Goal: Task Accomplishment & Management: Manage account settings

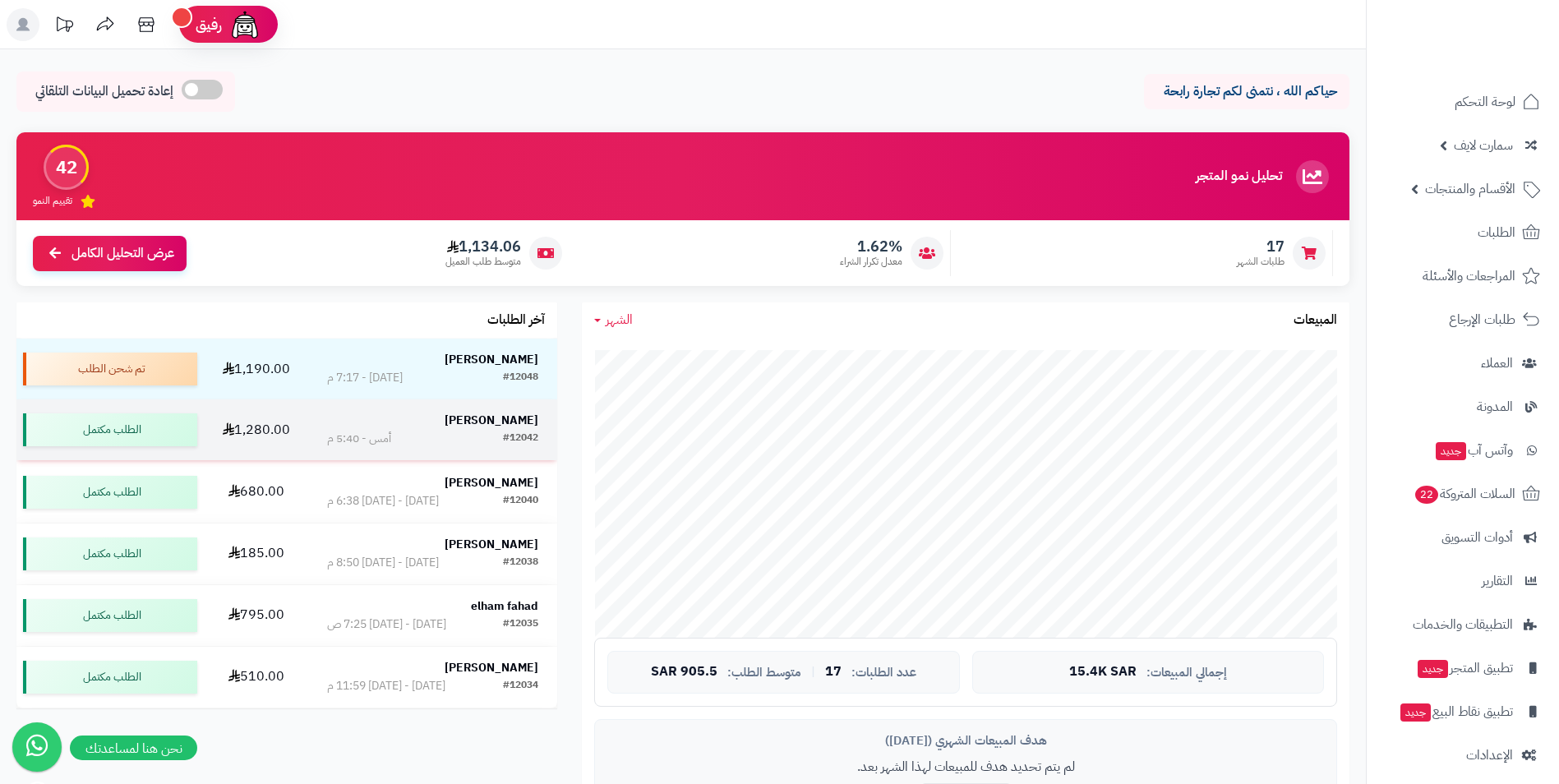
click at [491, 420] on strong "[PERSON_NAME]" at bounding box center [491, 420] width 93 height 17
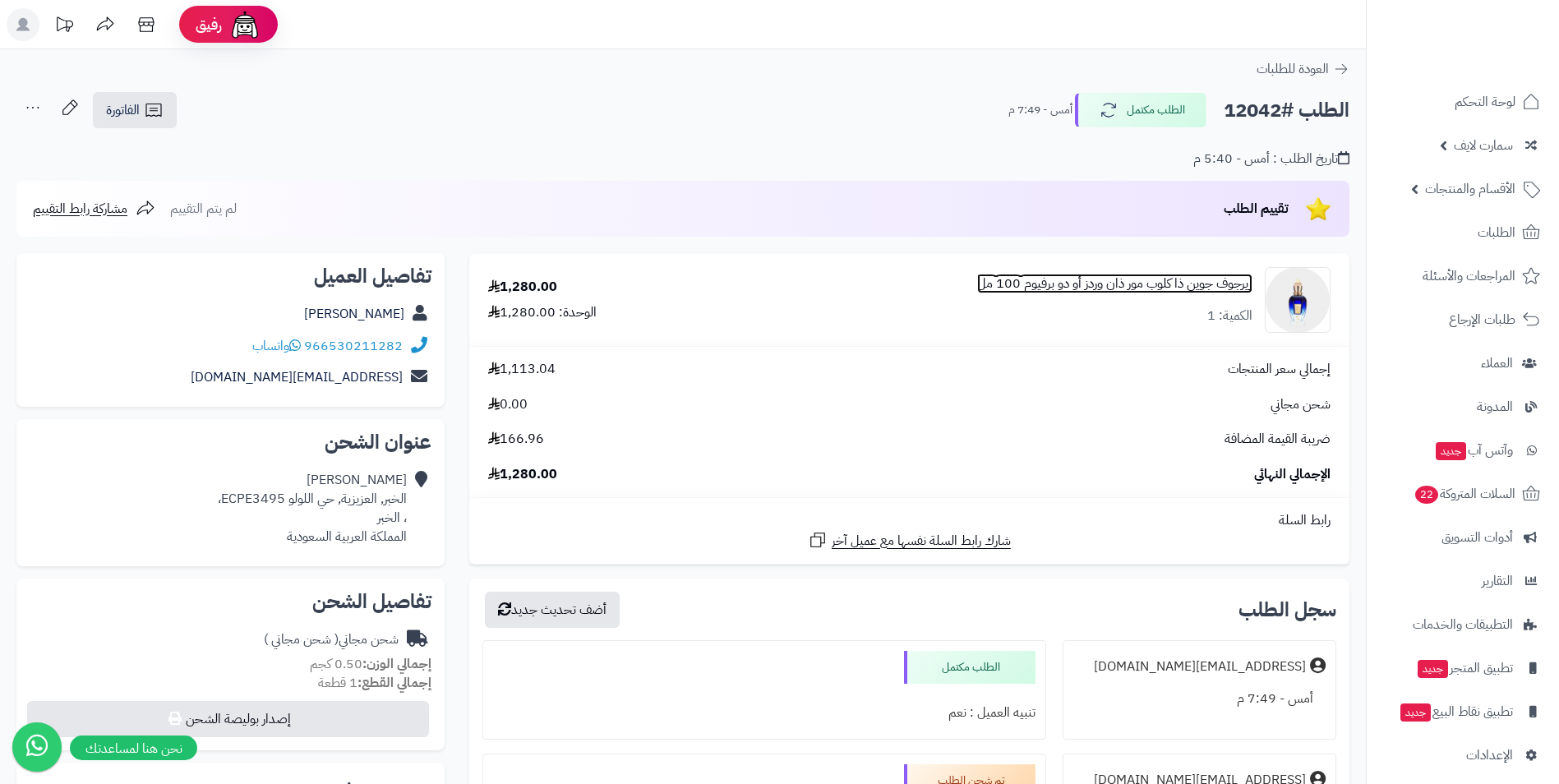
click at [1107, 279] on link "زيرجوف جوين ذا كلوب مور ذان وردز أو دو برفيوم 100 مل" at bounding box center [1115, 284] width 275 height 19
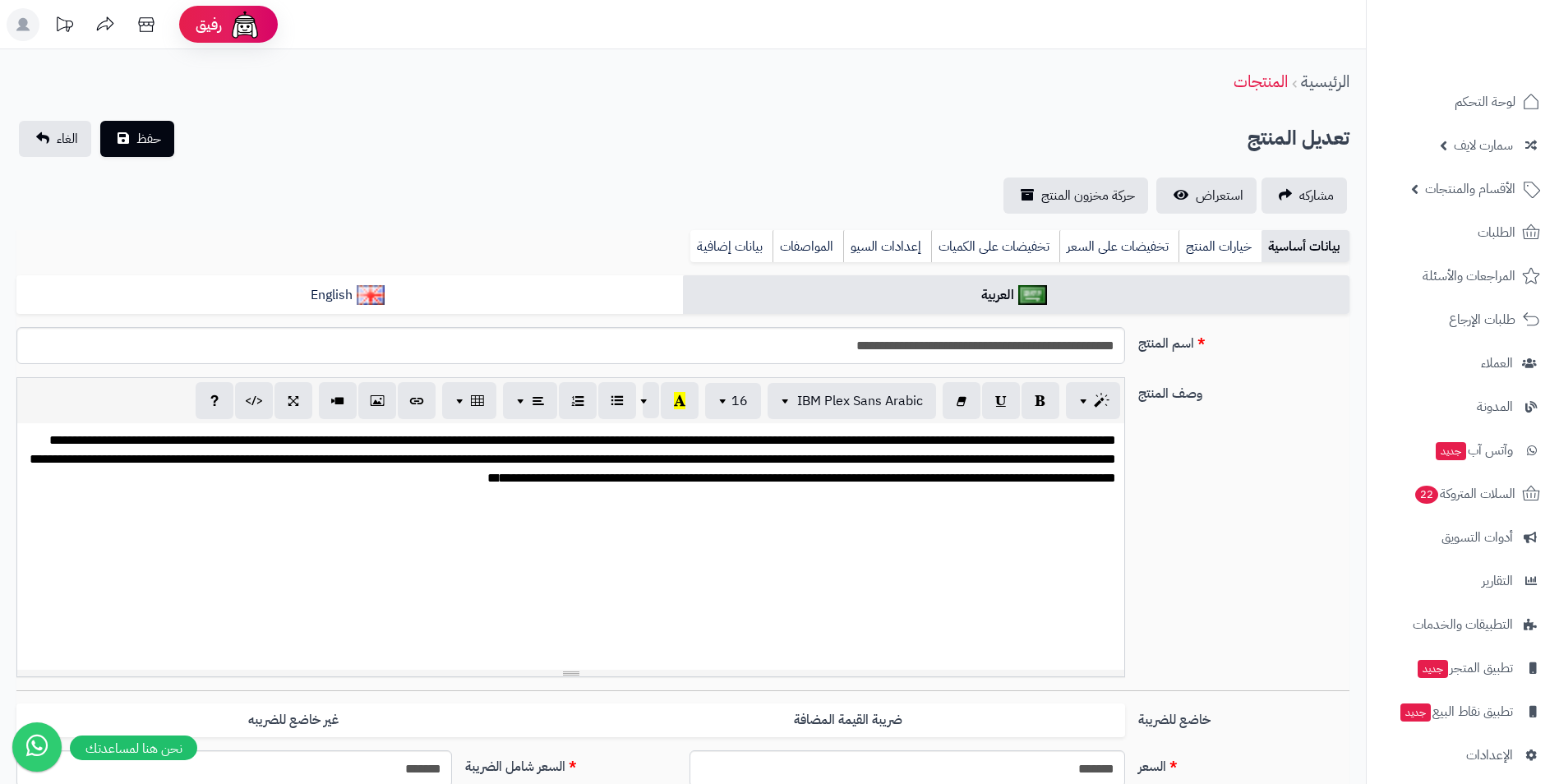
scroll to position [280, 0]
drag, startPoint x: 1120, startPoint y: 348, endPoint x: 523, endPoint y: 397, distance: 599.0
click at [523, 397] on div "**********" at bounding box center [683, 508] width 1333 height 363
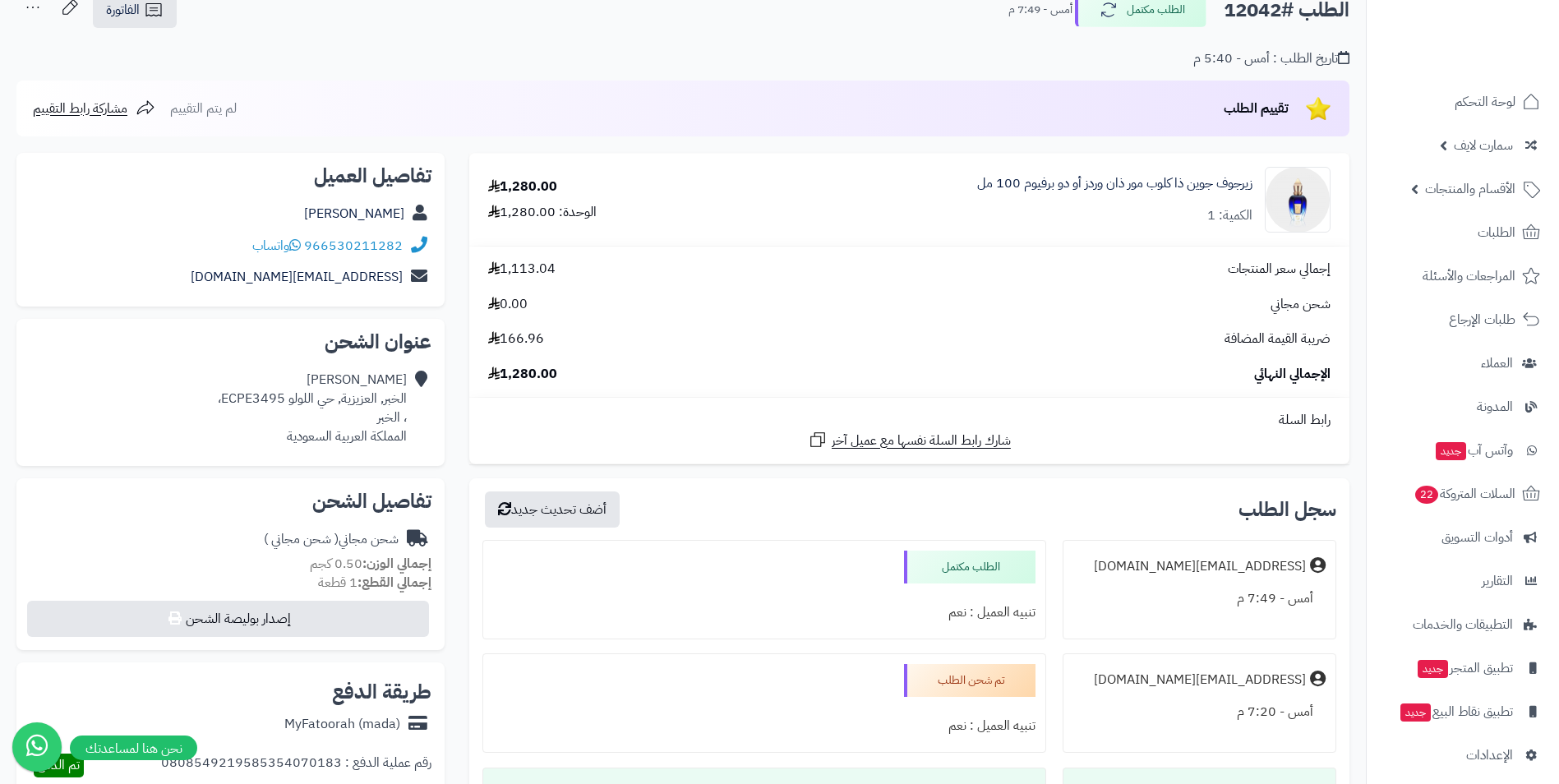
scroll to position [246, 0]
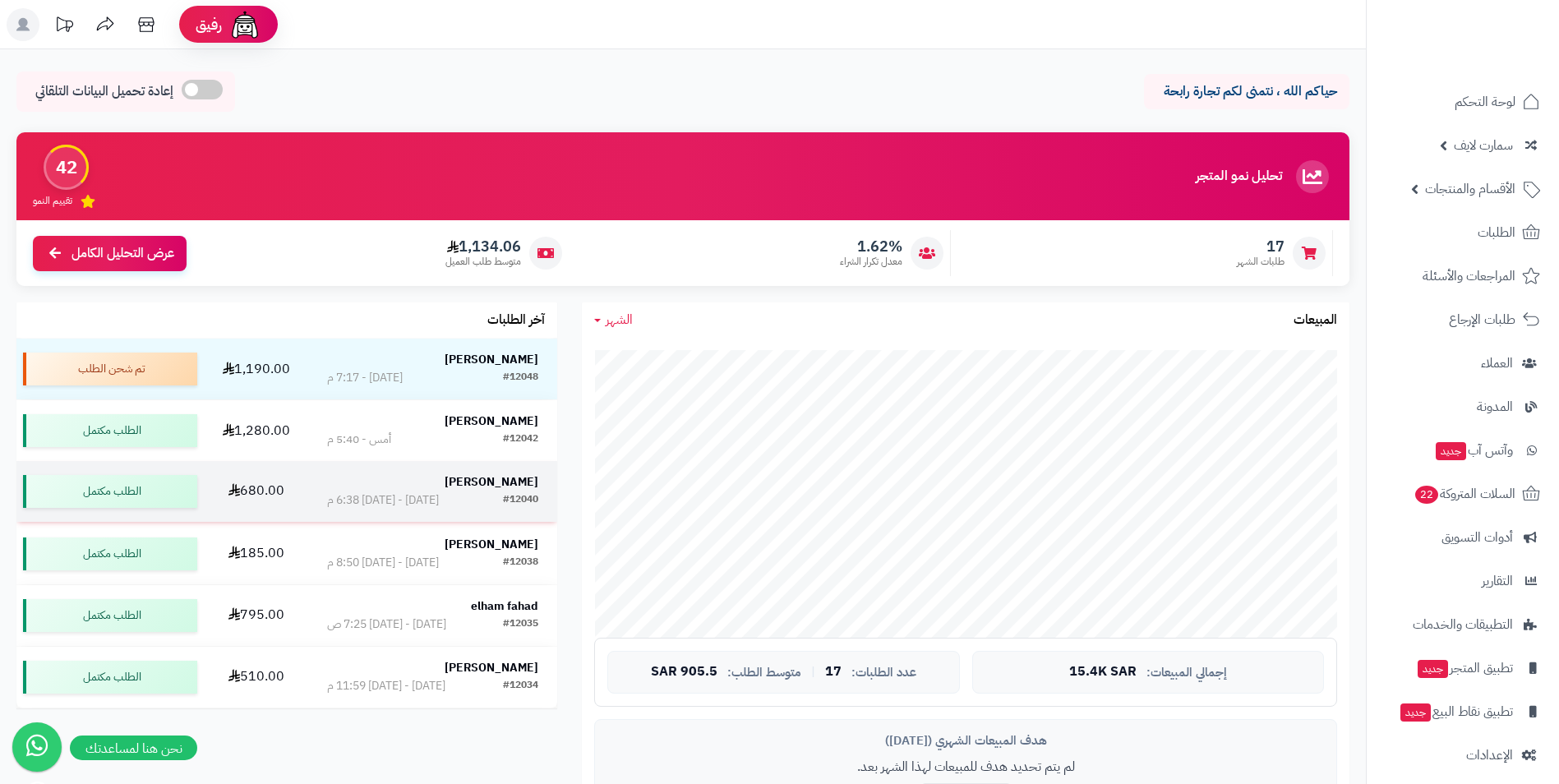
click at [504, 480] on strong "[PERSON_NAME]" at bounding box center [491, 481] width 93 height 17
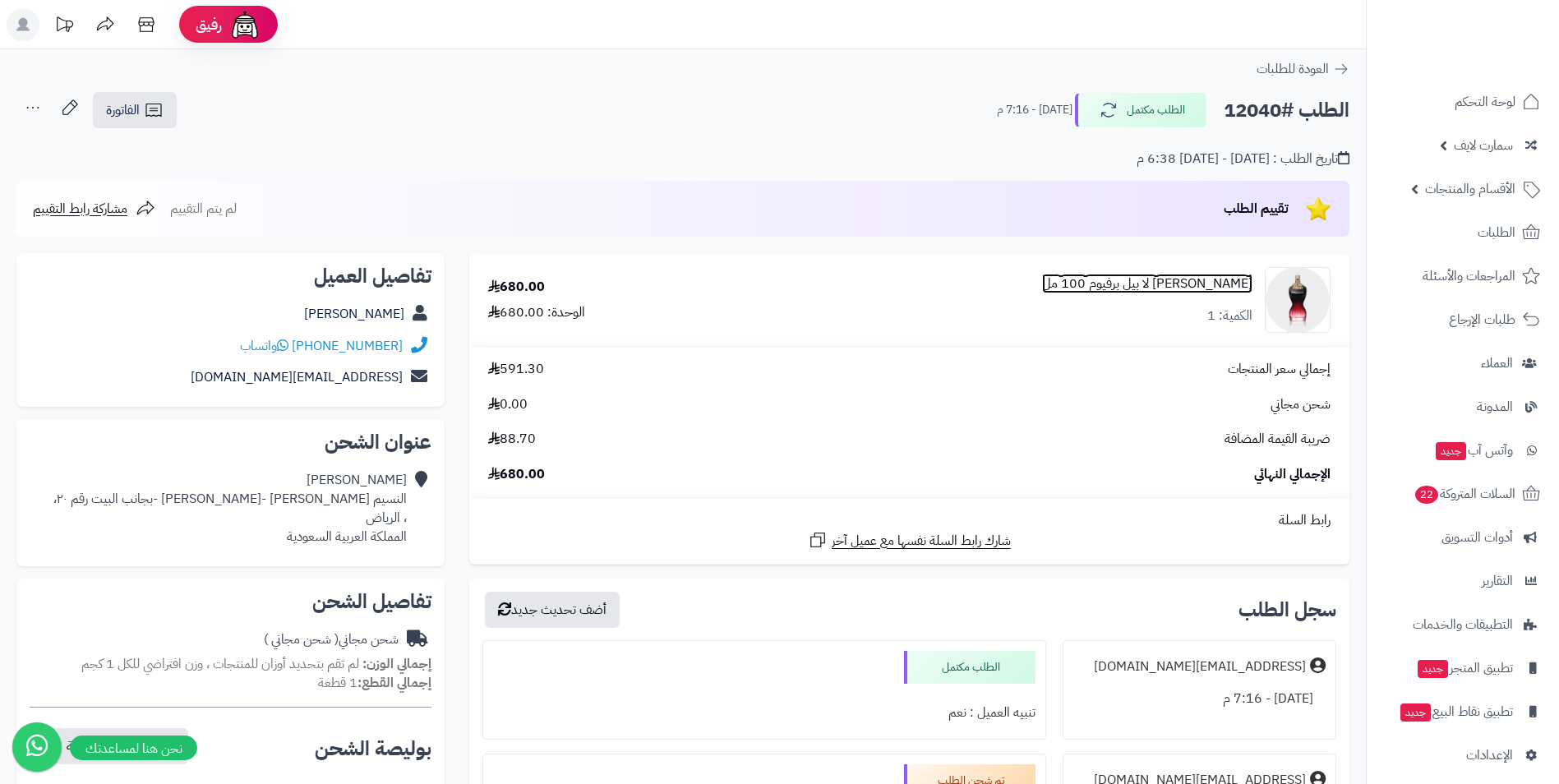
click at [1223, 276] on link "جان بول غوتييه لا بيل برفيوم 100 مل" at bounding box center [1147, 284] width 210 height 19
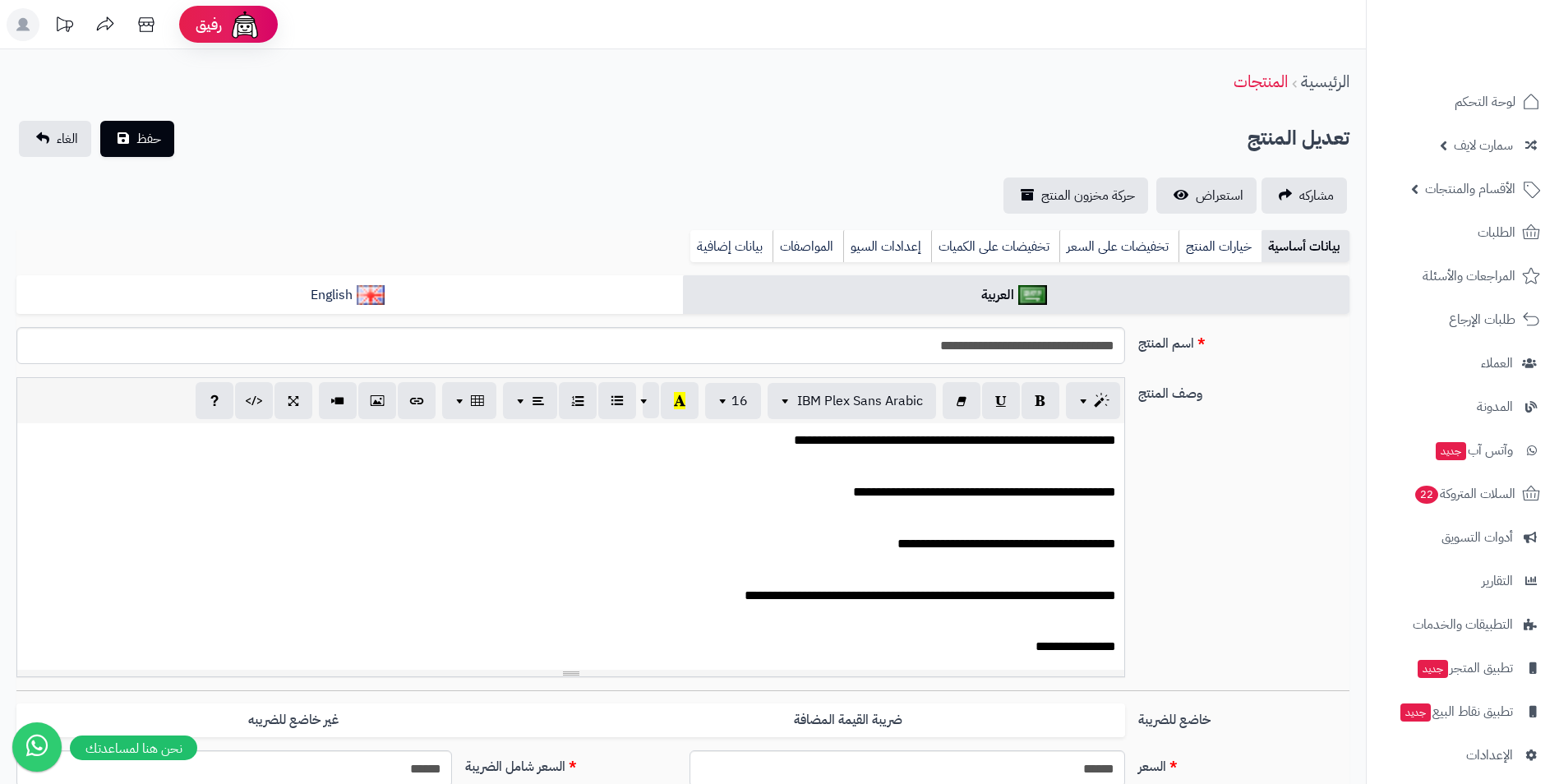
scroll to position [280, 0]
drag, startPoint x: 1118, startPoint y: 345, endPoint x: 799, endPoint y: 361, distance: 319.4
click at [799, 361] on input "**********" at bounding box center [571, 345] width 1109 height 37
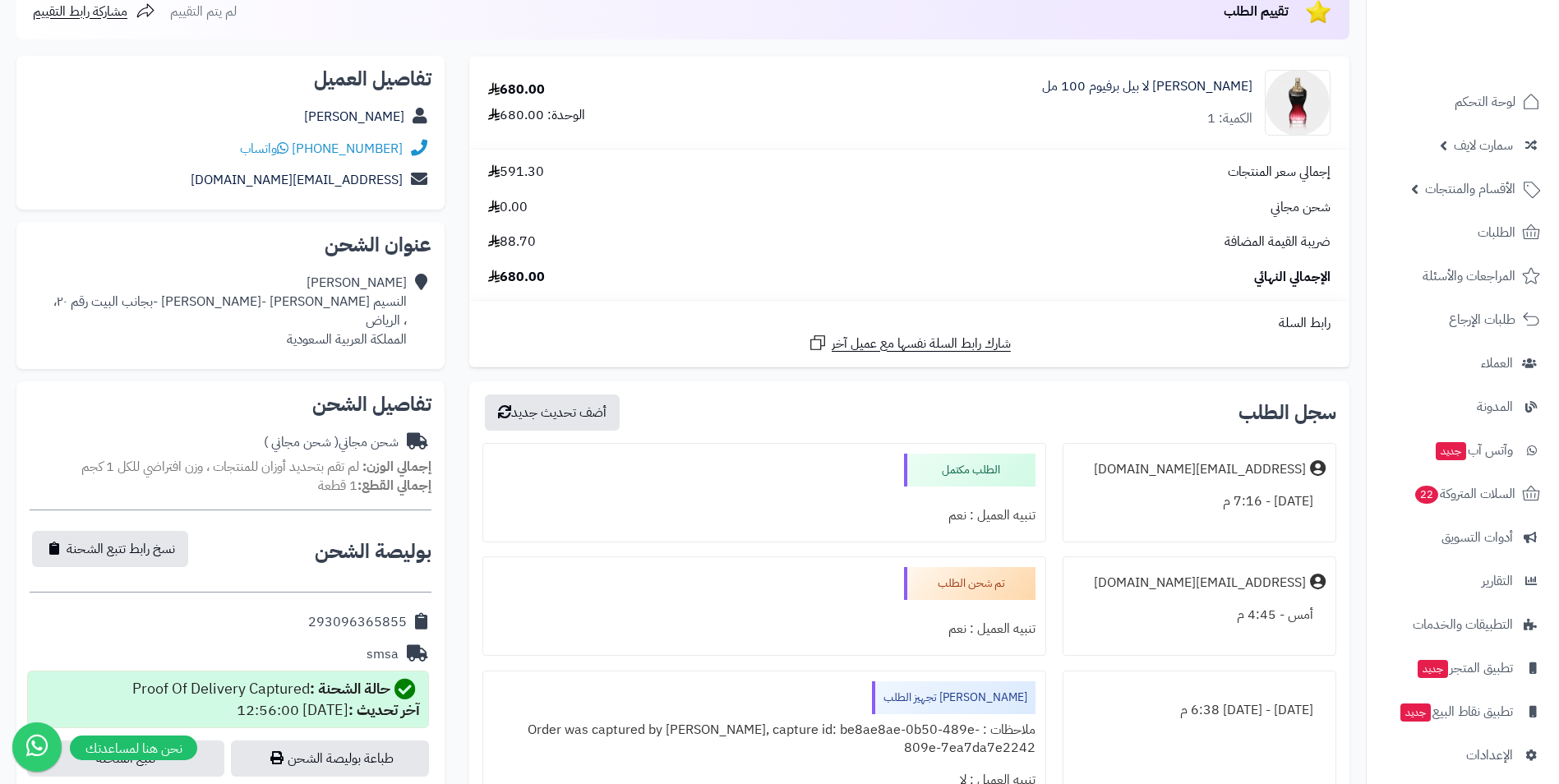
scroll to position [411, 0]
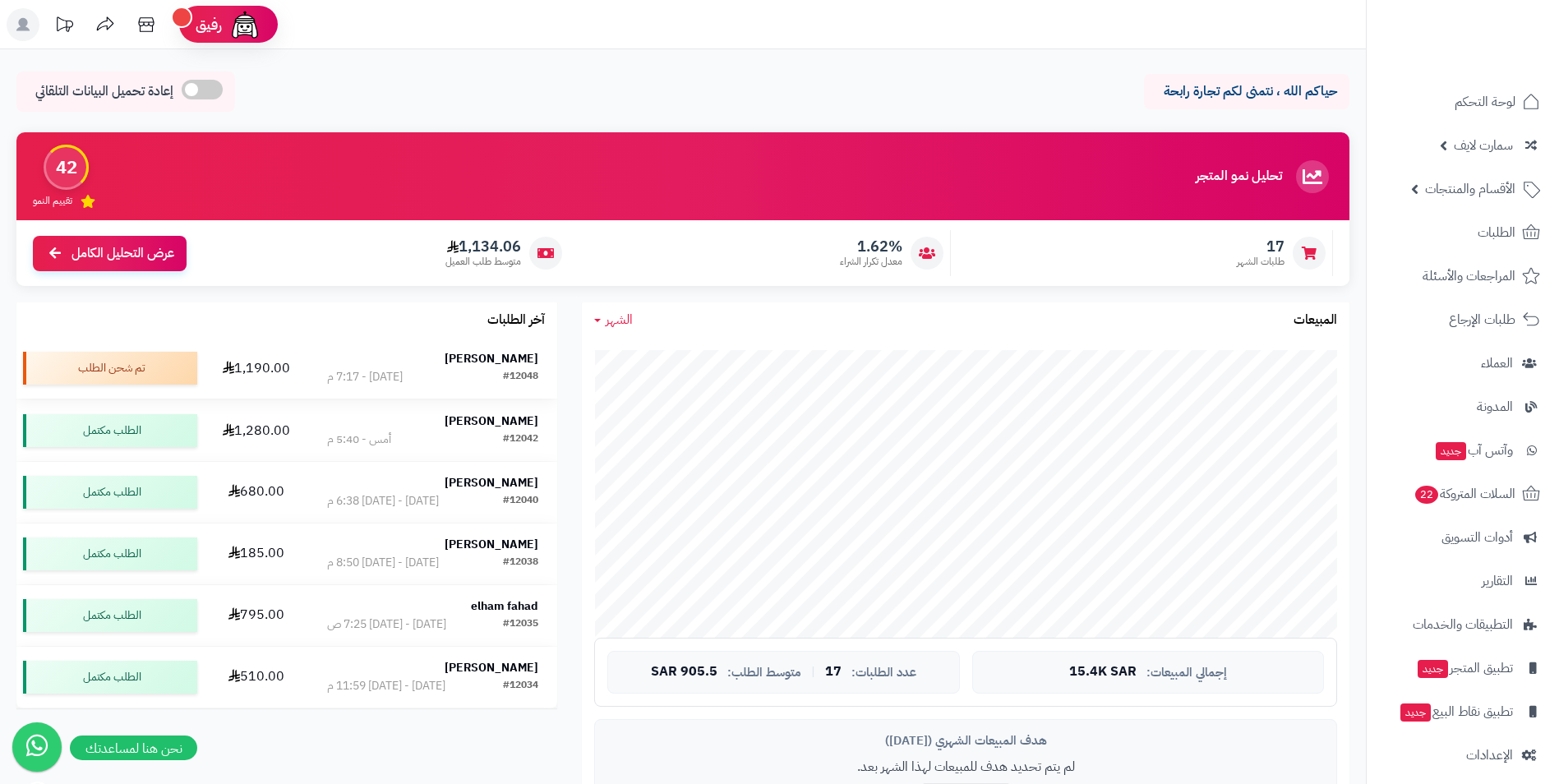
click at [505, 361] on strong "ماجد أبو الرحي" at bounding box center [491, 358] width 93 height 17
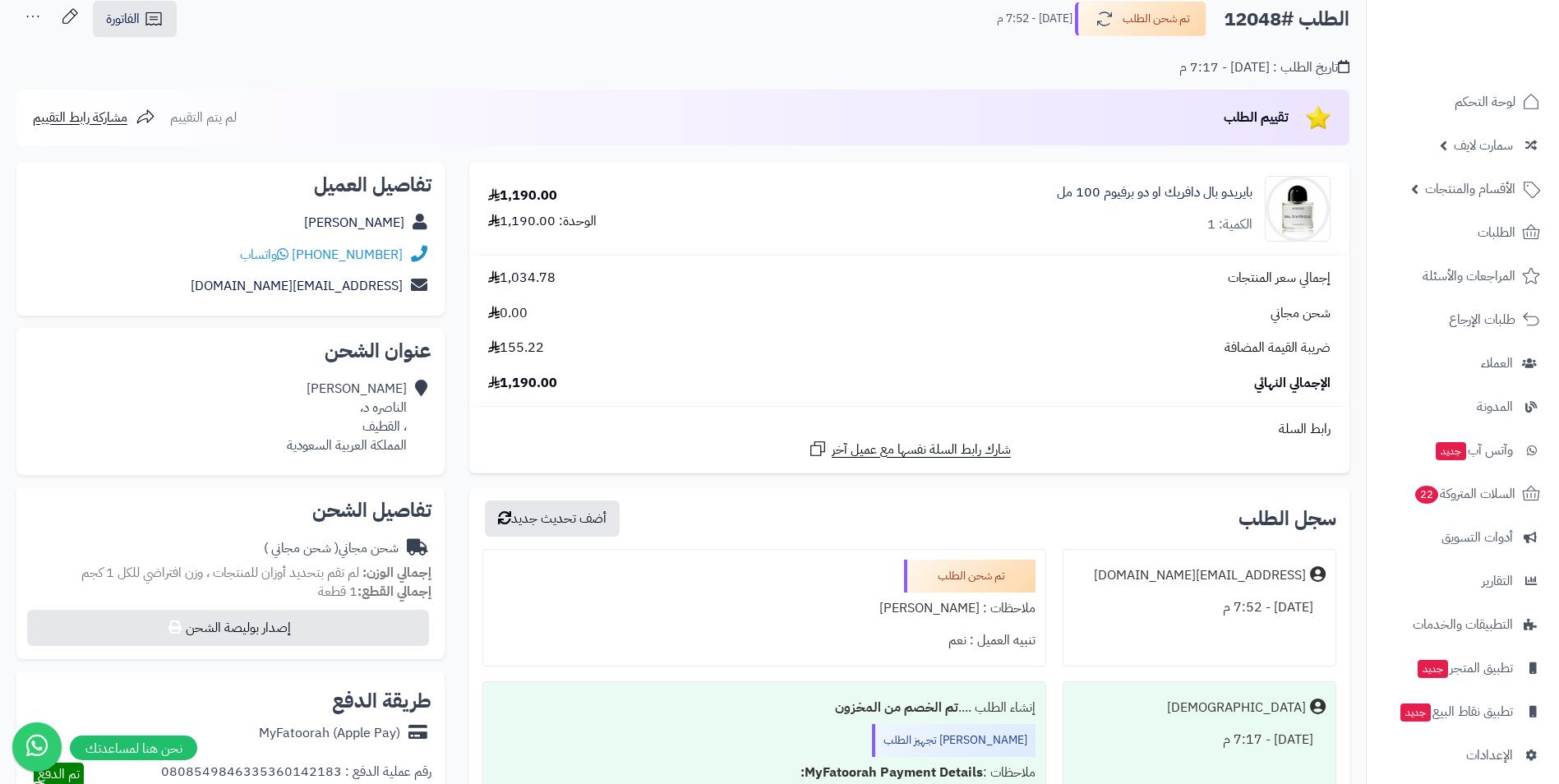
scroll to position [82, 0]
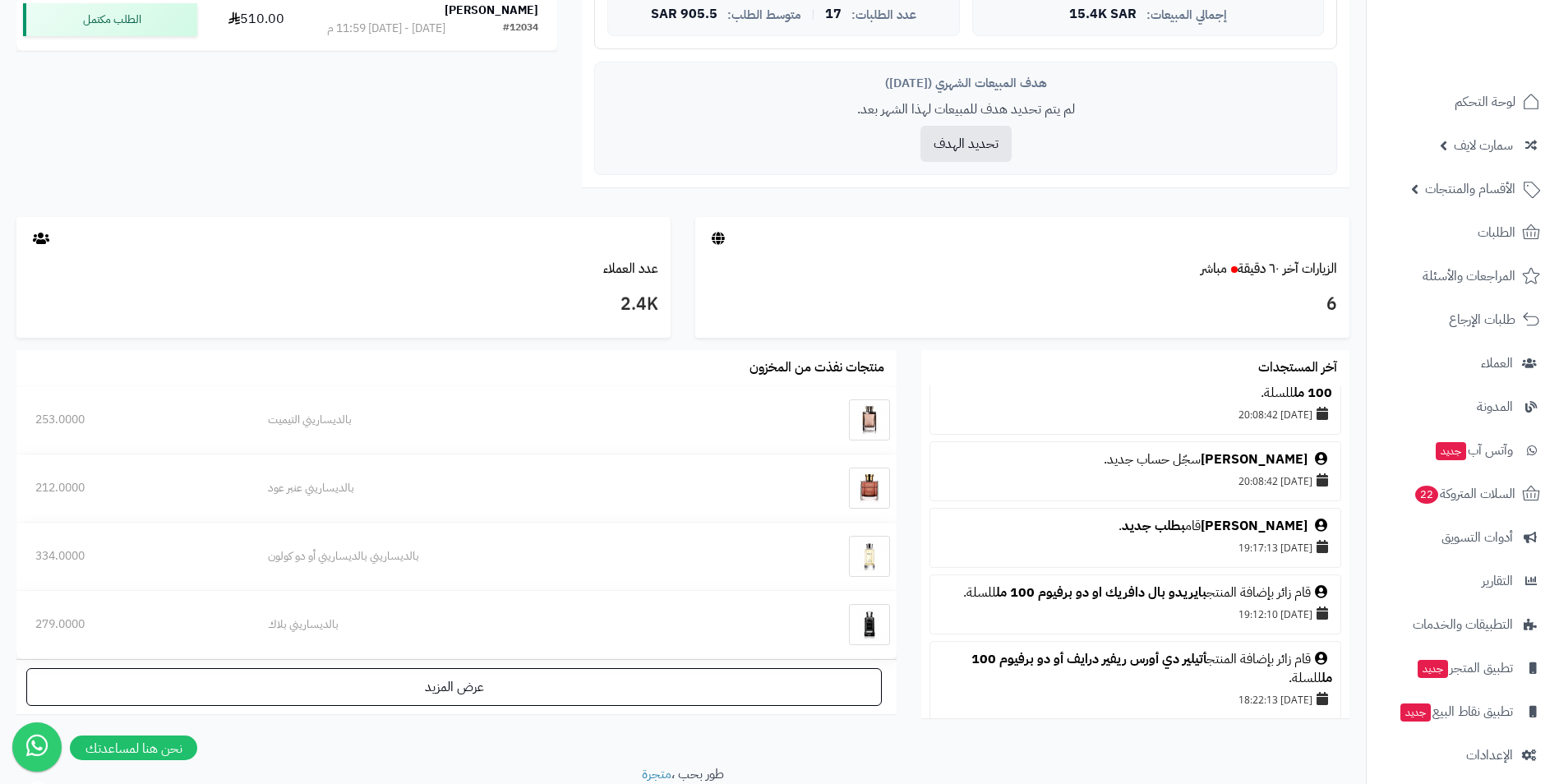
scroll to position [165, 0]
click at [1127, 398] on link "برفيوم غاليري ليجند او دو برفيوم 100 مل" at bounding box center [1140, 381] width 385 height 39
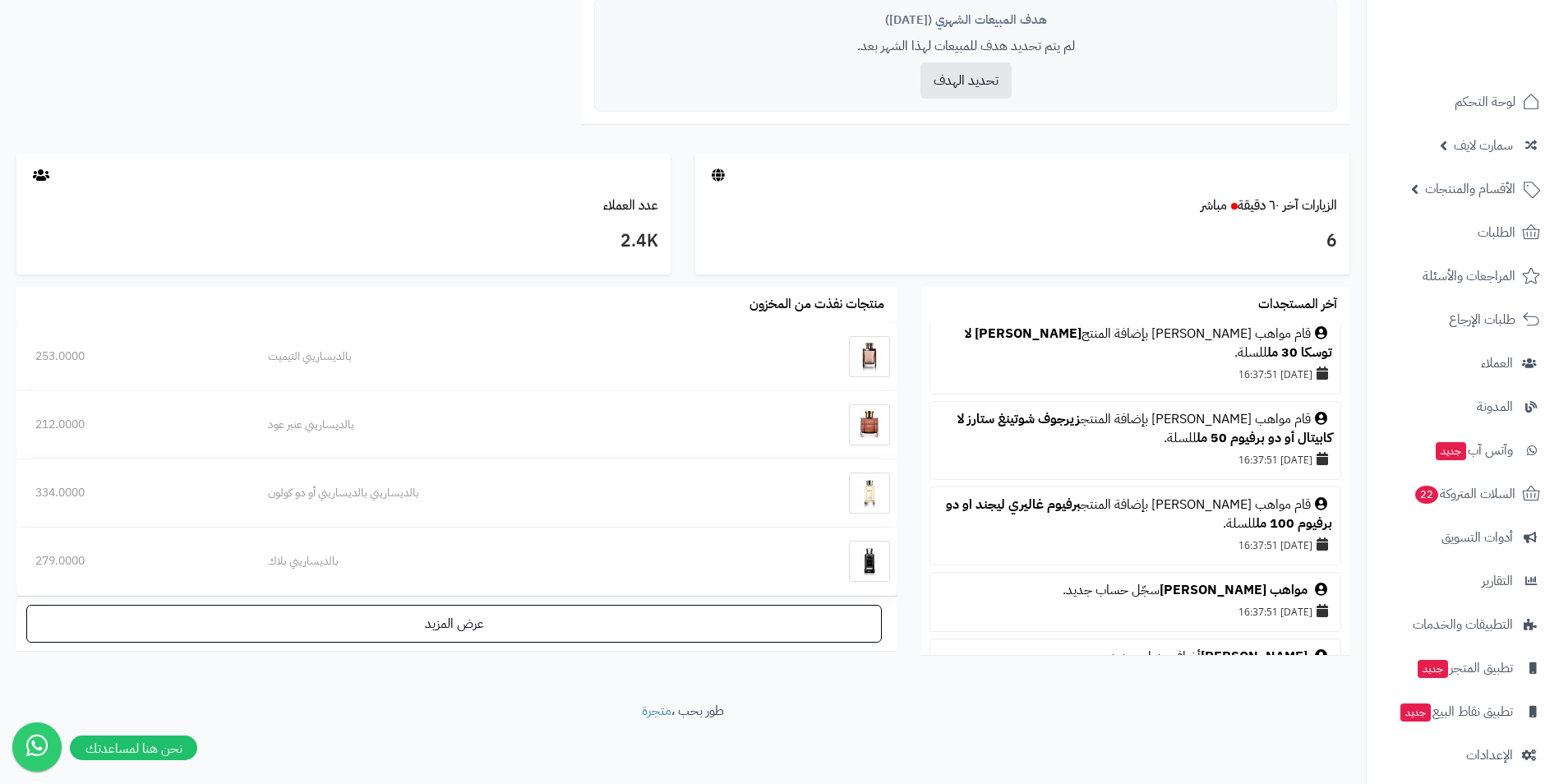
scroll to position [986, 0]
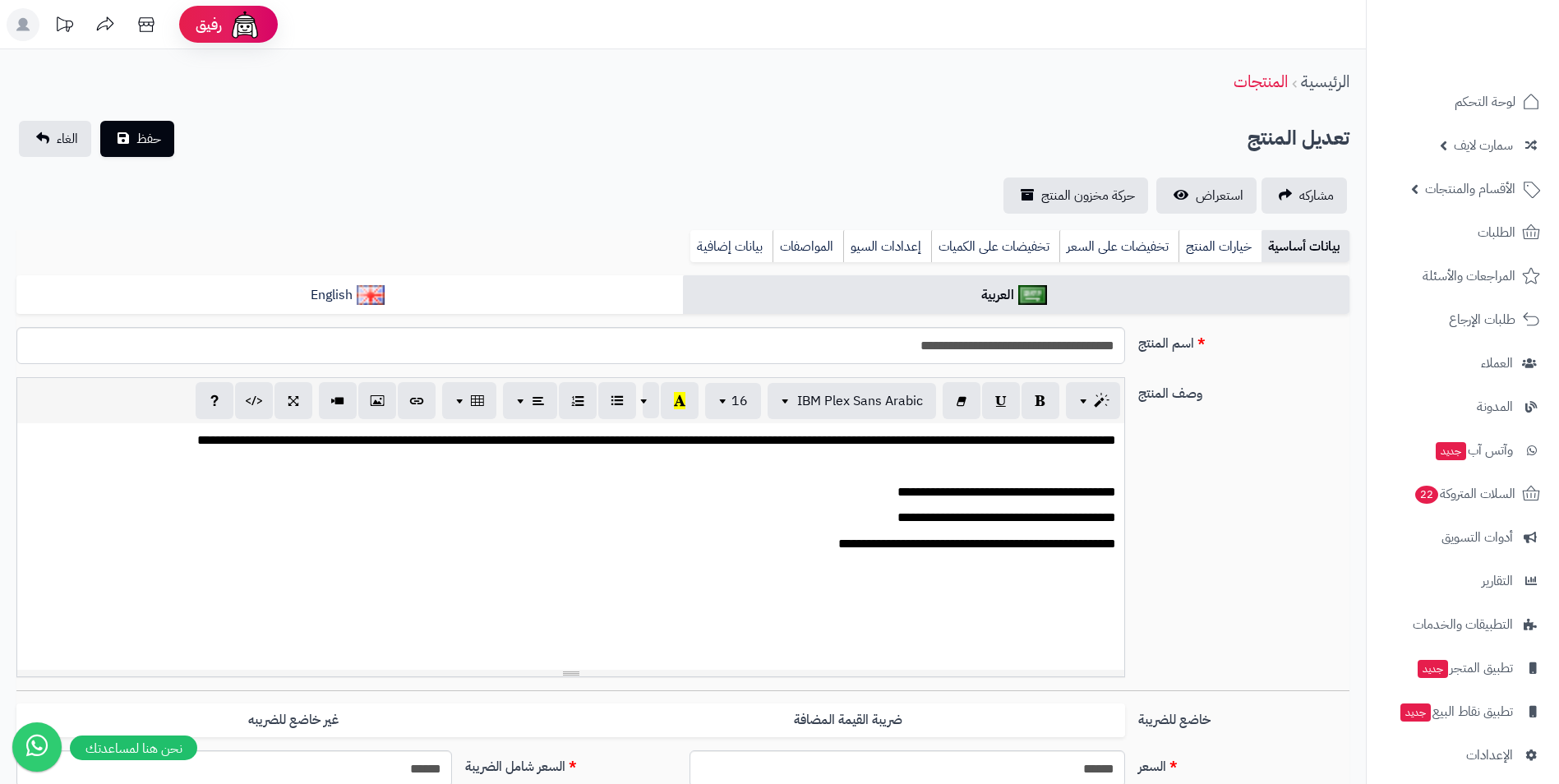
scroll to position [2, 0]
click at [1212, 194] on span "استعراض" at bounding box center [1220, 196] width 48 height 20
